Goal: Find specific page/section: Find specific page/section

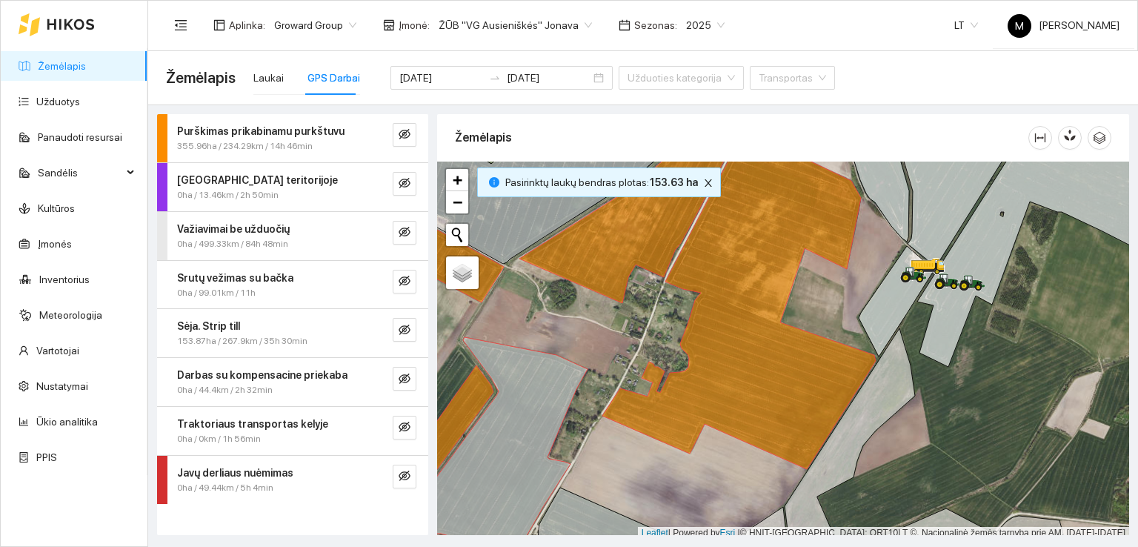
scroll to position [4, 0]
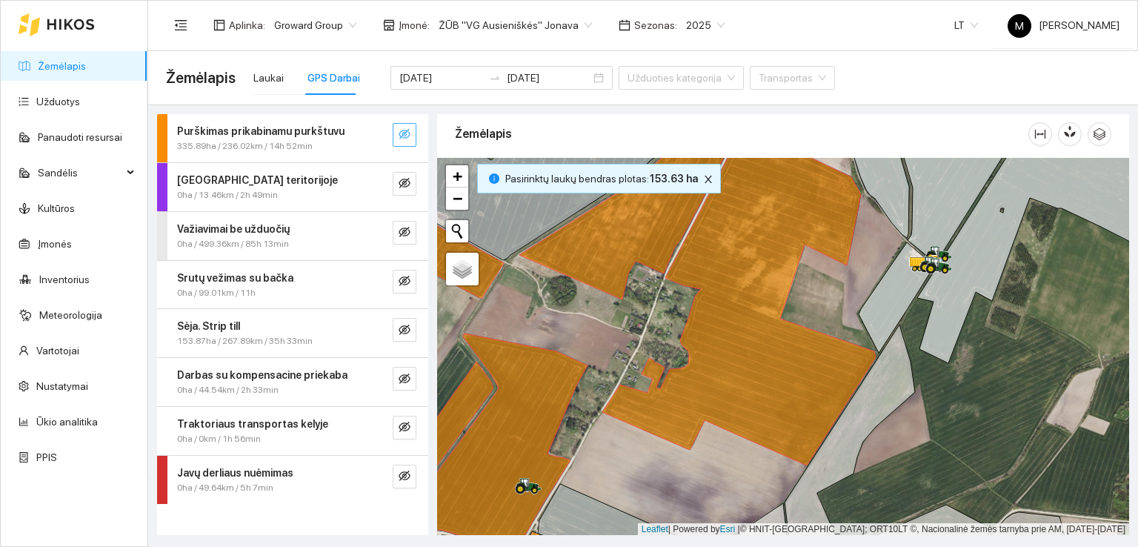
click at [406, 134] on icon "eye-invisible" at bounding box center [405, 134] width 3 height 3
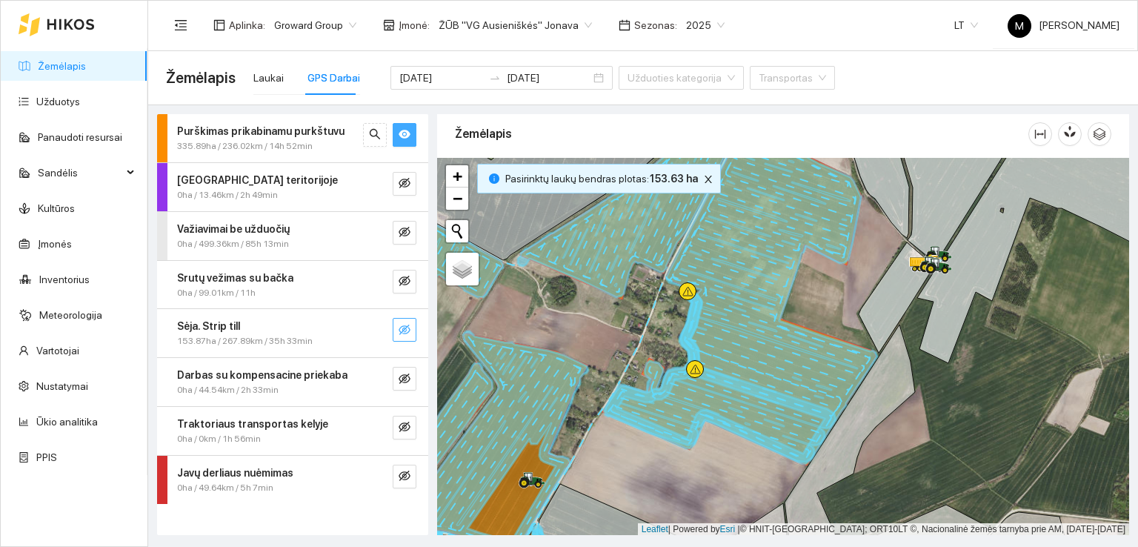
click at [404, 324] on icon "eye-invisible" at bounding box center [404, 329] width 12 height 10
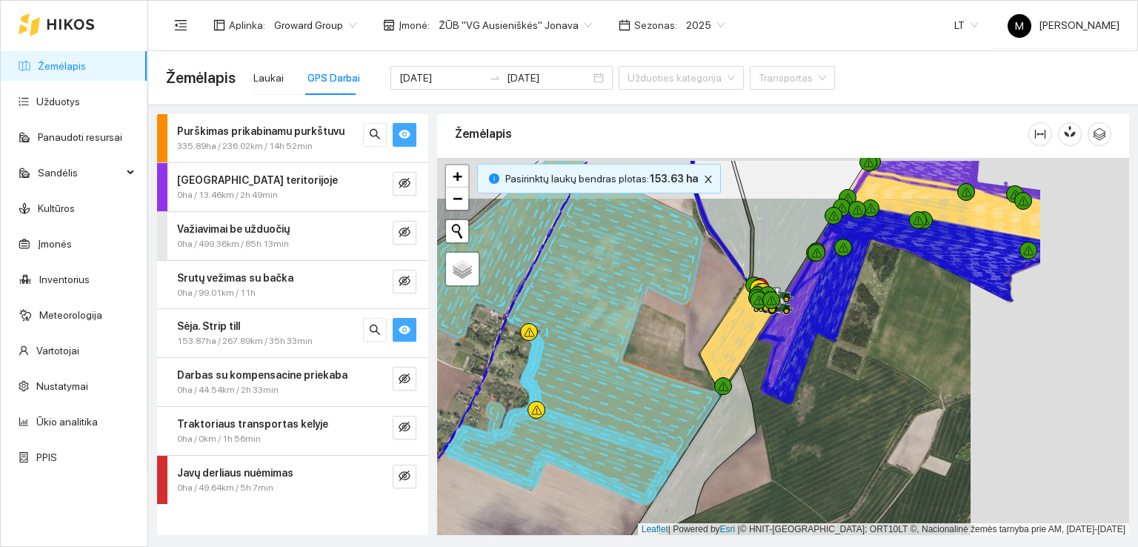
drag, startPoint x: 825, startPoint y: 276, endPoint x: 617, endPoint y: 324, distance: 213.6
click at [618, 324] on div at bounding box center [783, 347] width 692 height 378
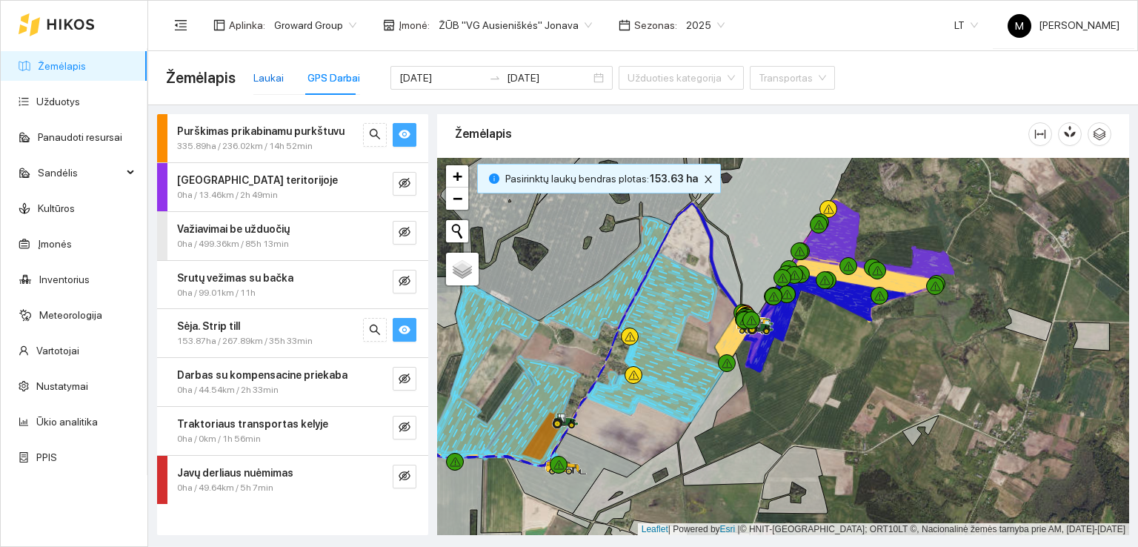
click at [272, 84] on div "Laukai" at bounding box center [268, 78] width 30 height 16
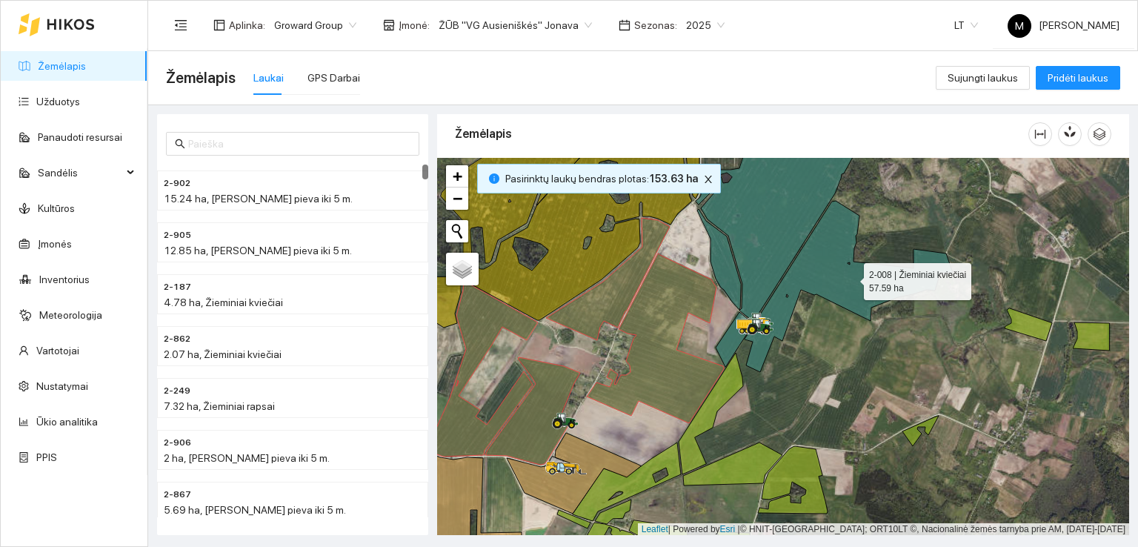
click at [851, 277] on icon at bounding box center [848, 286] width 208 height 171
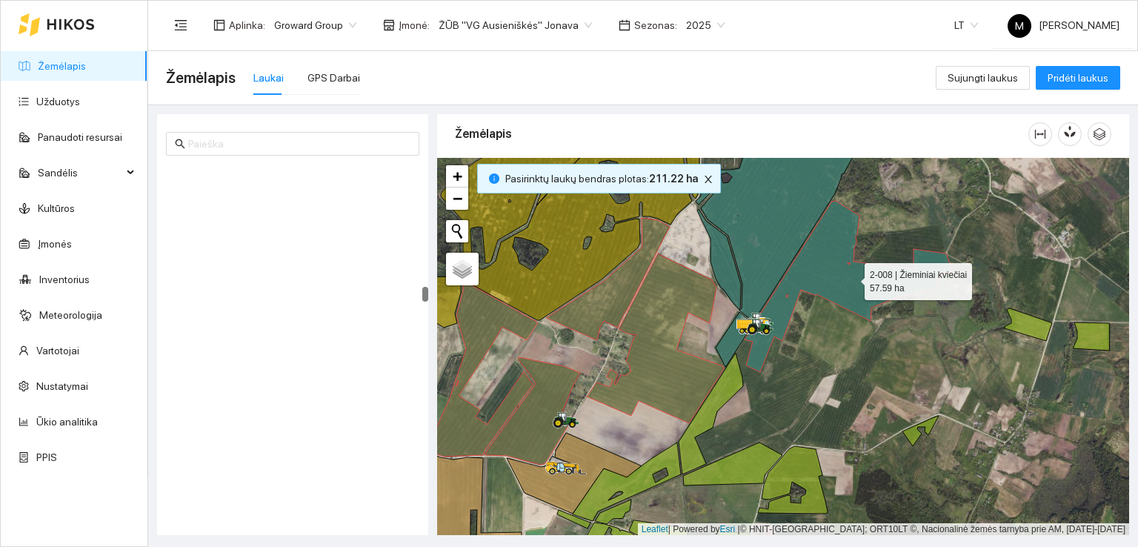
scroll to position [3155, 0]
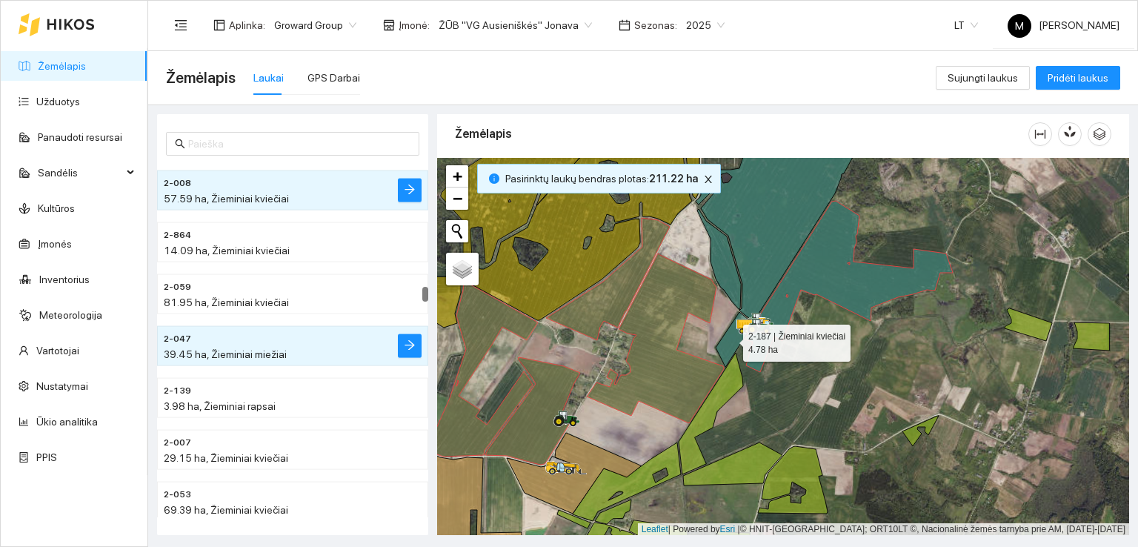
click at [730, 339] on icon at bounding box center [735, 339] width 38 height 55
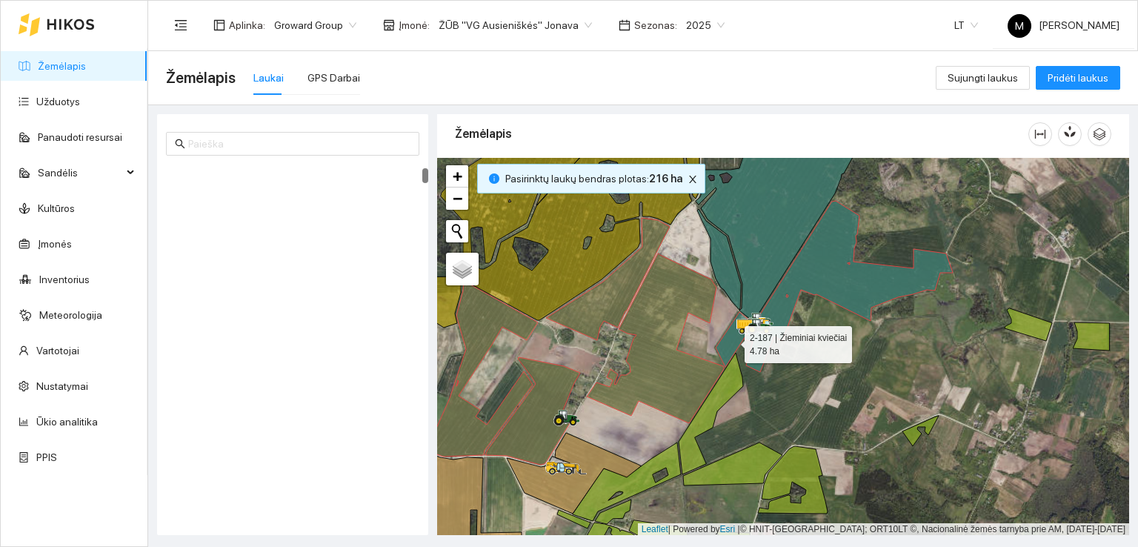
scroll to position [104, 0]
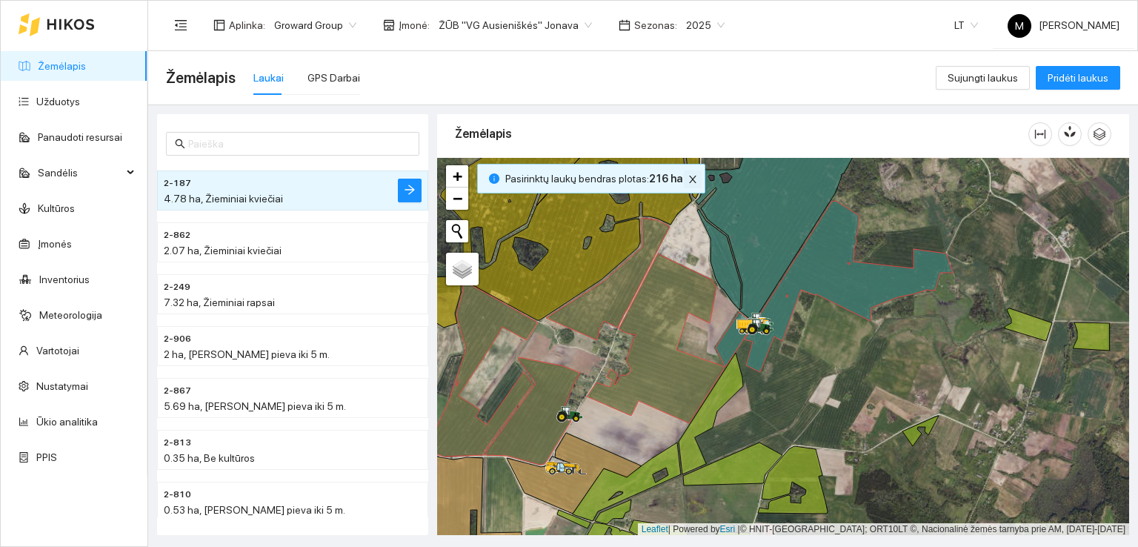
click at [684, 171] on button "button" at bounding box center [693, 179] width 18 height 18
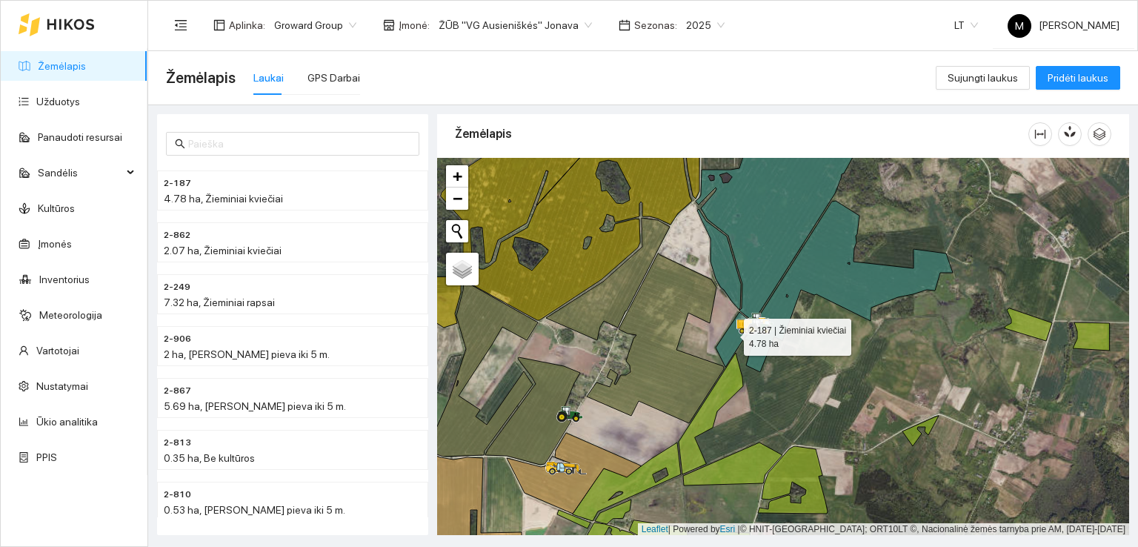
click at [730, 333] on icon at bounding box center [735, 339] width 38 height 55
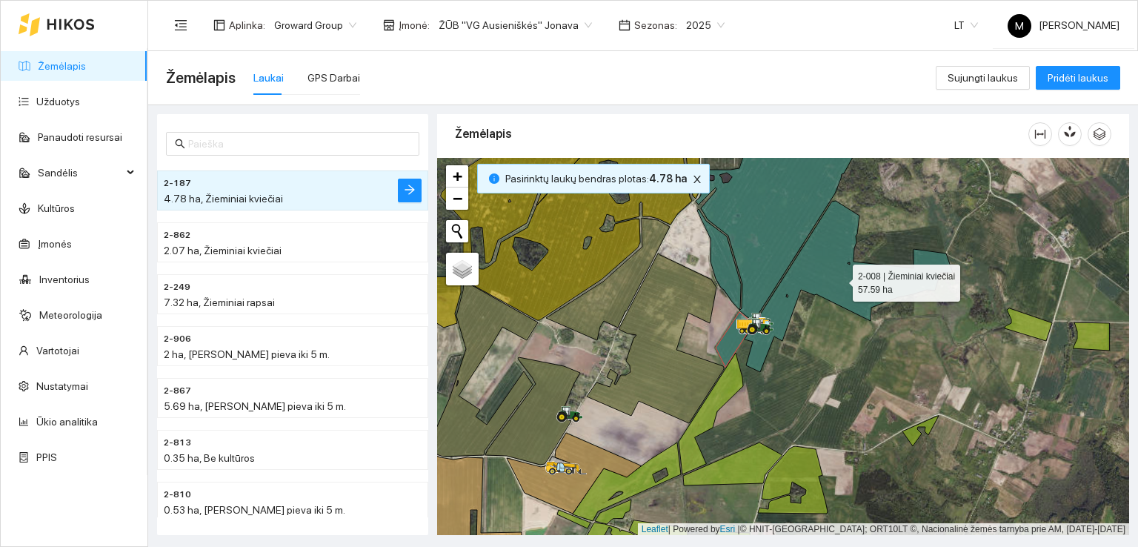
click at [852, 287] on icon at bounding box center [848, 286] width 208 height 171
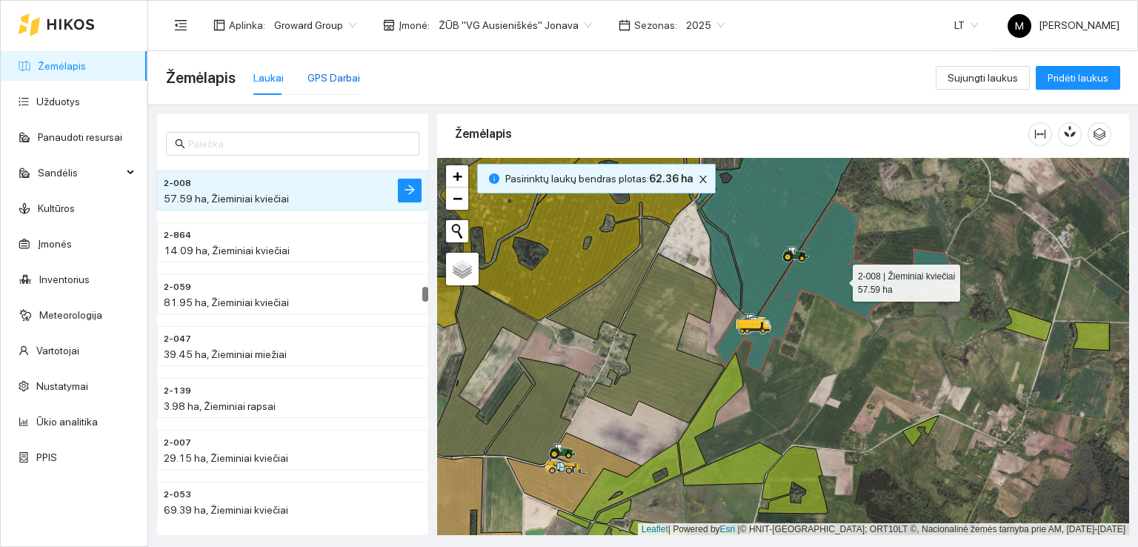
click at [322, 81] on div "GPS Darbai" at bounding box center [333, 78] width 53 height 16
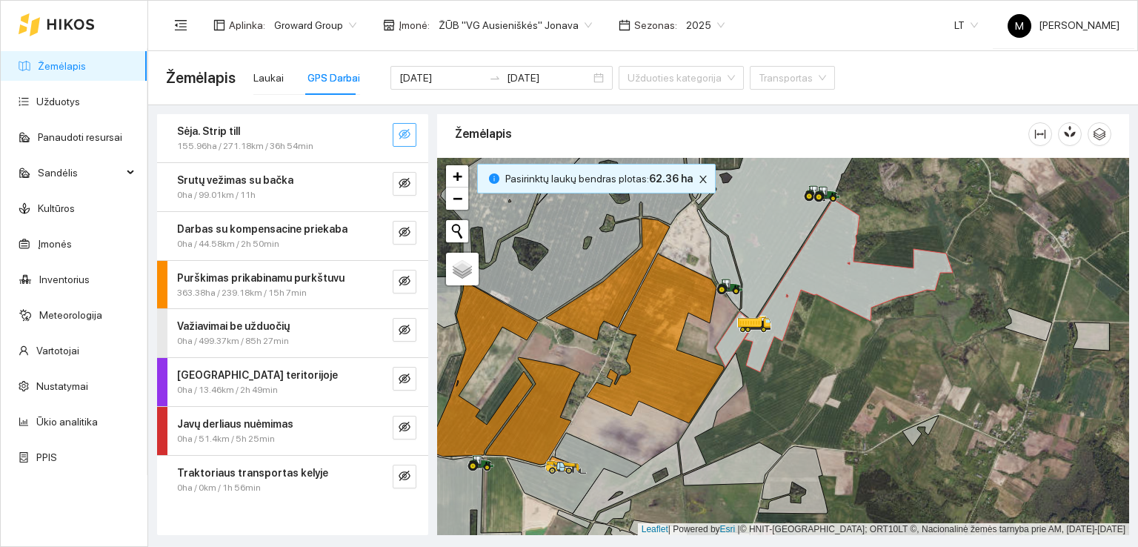
click at [401, 136] on icon "eye-invisible" at bounding box center [404, 134] width 12 height 12
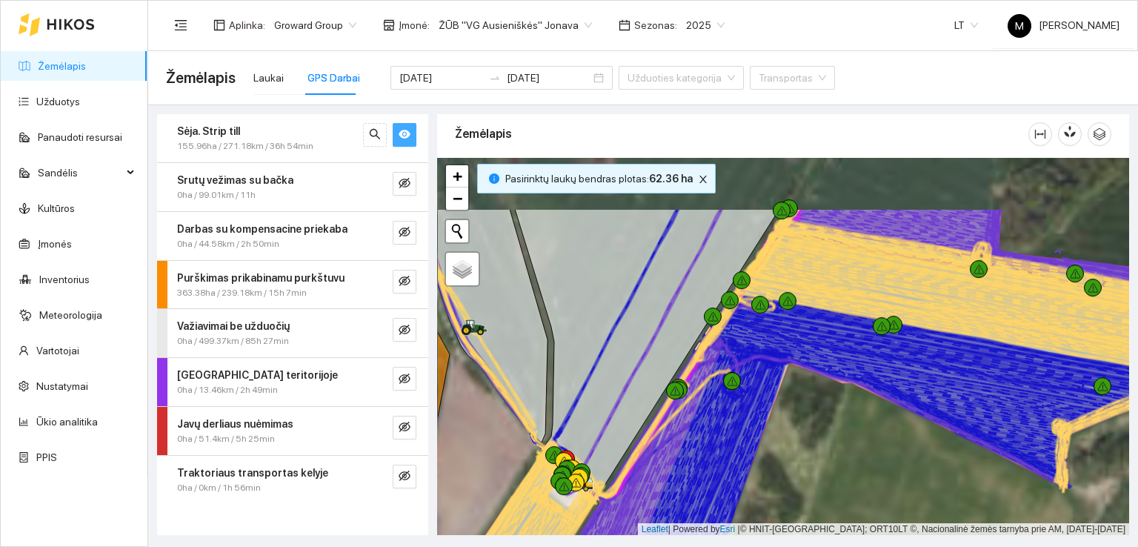
drag, startPoint x: 717, startPoint y: 266, endPoint x: 835, endPoint y: 401, distance: 180.0
click at [835, 401] on icon at bounding box center [932, 397] width 478 height 180
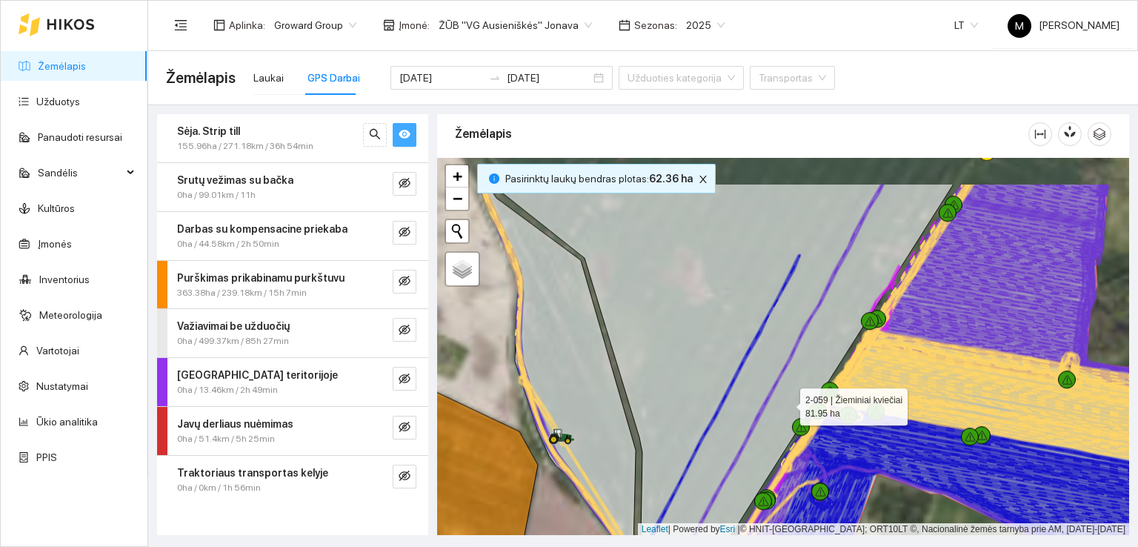
drag, startPoint x: 744, startPoint y: 334, endPoint x: 805, endPoint y: 436, distance: 118.3
click at [805, 436] on icon at bounding box center [725, 393] width 456 height 418
